Goal: Check status: Check status

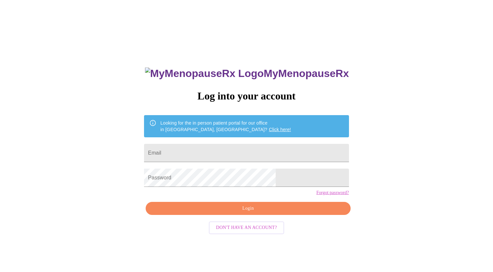
scroll to position [7, 0]
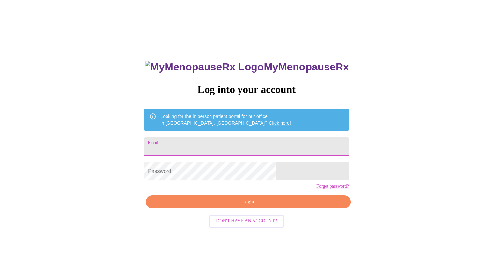
click at [209, 144] on input "Email" at bounding box center [246, 146] width 205 height 18
type input "[PERSON_NAME][EMAIL_ADDRESS][PERSON_NAME][DOMAIN_NAME]"
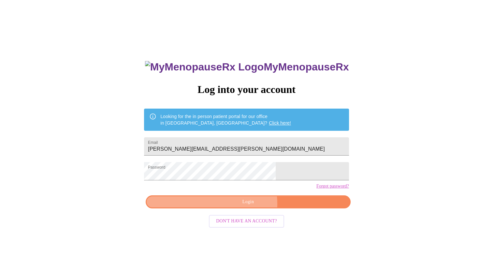
click at [247, 206] on span "Login" at bounding box center [248, 202] width 190 height 8
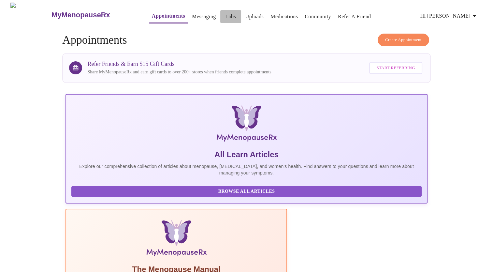
click at [225, 14] on link "Labs" at bounding box center [230, 16] width 11 height 9
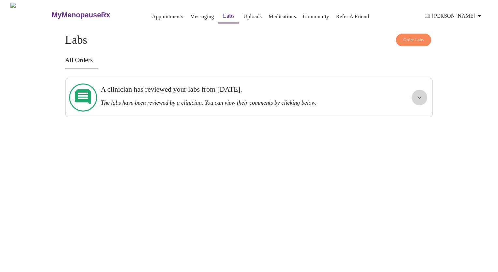
click at [417, 94] on icon "show more" at bounding box center [419, 97] width 8 height 8
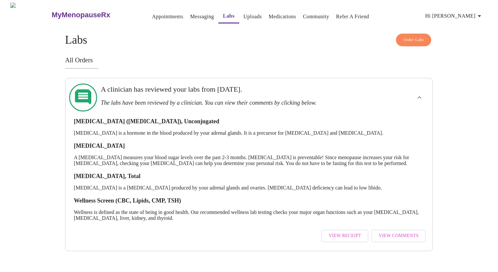
click at [390, 236] on span "View Comments" at bounding box center [398, 236] width 40 height 8
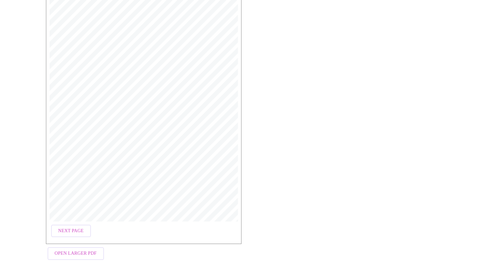
scroll to position [88, 0]
click at [65, 231] on span "Next Page" at bounding box center [70, 230] width 25 height 8
click at [120, 229] on span "Next Page" at bounding box center [124, 230] width 25 height 8
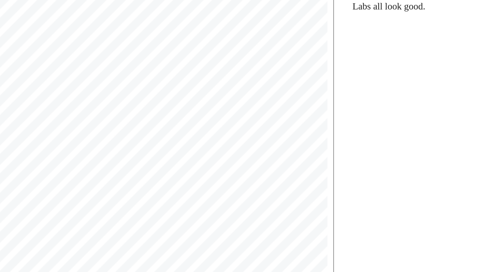
scroll to position [0, 0]
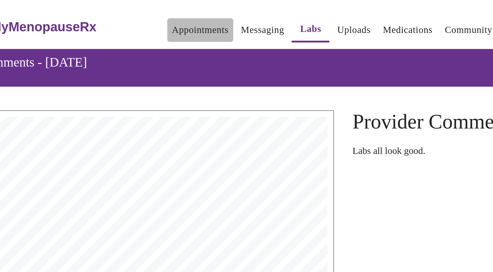
click at [152, 15] on link "Appointments" at bounding box center [167, 16] width 31 height 9
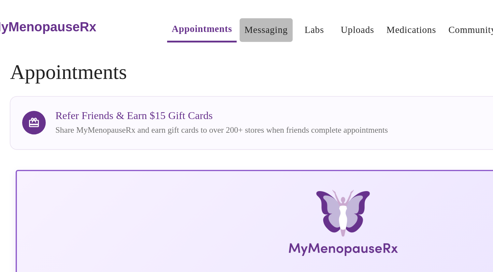
click at [192, 15] on link "Messaging" at bounding box center [204, 16] width 24 height 9
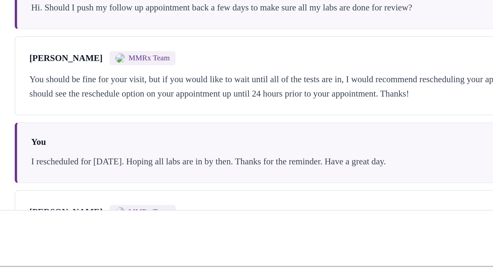
scroll to position [750, 0]
